Goal: Task Accomplishment & Management: Complete application form

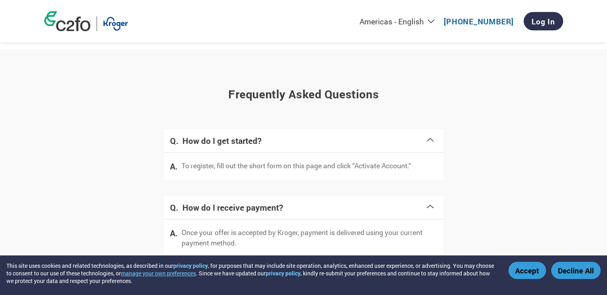
scroll to position [1612, 0]
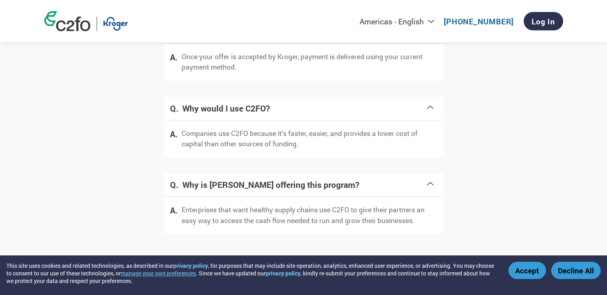
click at [580, 274] on button "Decline All" at bounding box center [575, 269] width 49 height 17
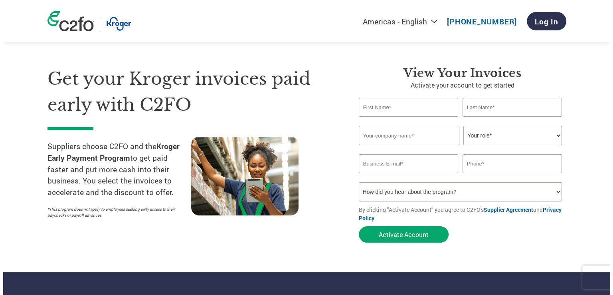
scroll to position [0, 0]
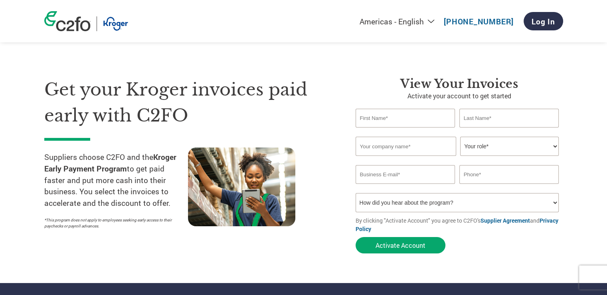
click at [398, 118] on input "text" at bounding box center [406, 118] width 100 height 19
type input "[PERSON_NAME]"
type input "Terra Energy Corporation"
select select "PRESIDENT"
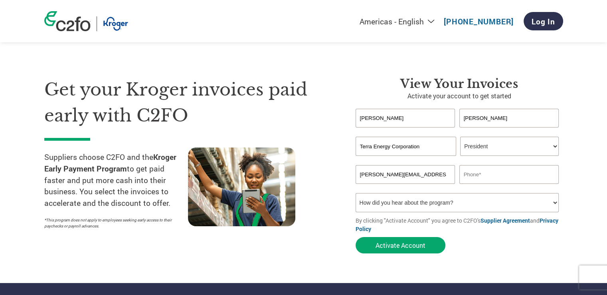
type input "[PERSON_NAME][EMAIL_ADDRESS][DOMAIN_NAME]"
type input "1"
type input "2137093068"
click at [402, 245] on button "Activate Account" at bounding box center [401, 245] width 90 height 16
